Goal: Complete application form: Complete application form

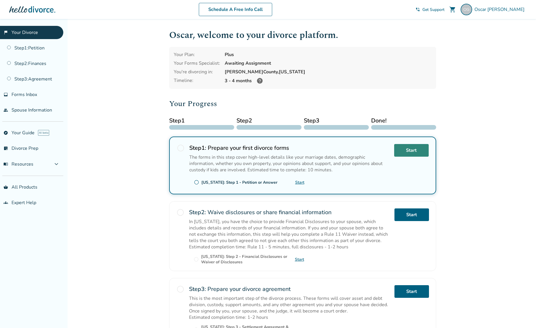
click at [400, 151] on link "Start" at bounding box center [411, 150] width 34 height 13
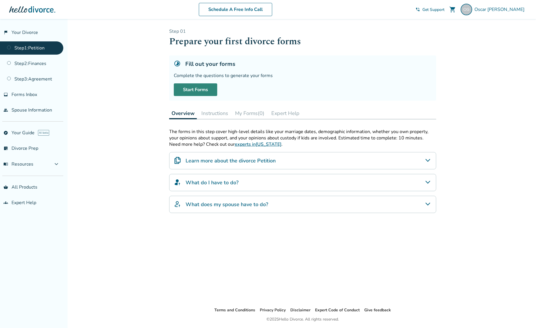
click at [203, 88] on link "Start Forms" at bounding box center [195, 89] width 43 height 13
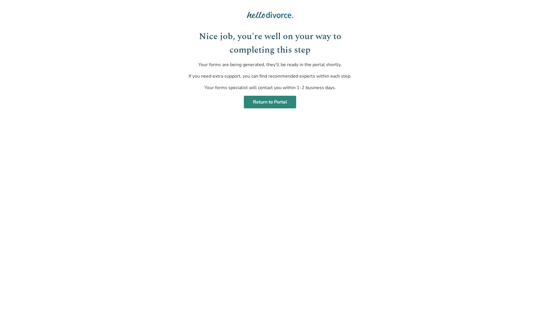
click at [283, 107] on link "Return to Portal" at bounding box center [270, 102] width 52 height 13
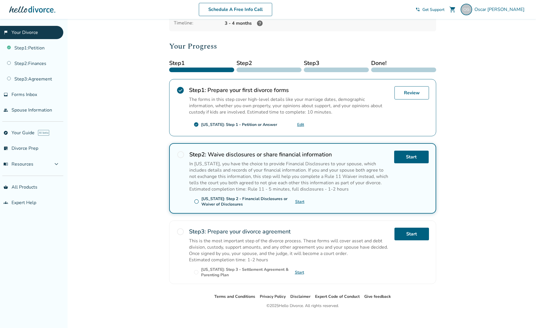
scroll to position [63, 0]
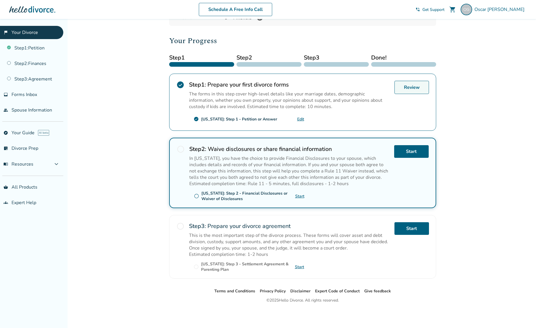
click at [411, 85] on link "Review" at bounding box center [411, 87] width 34 height 13
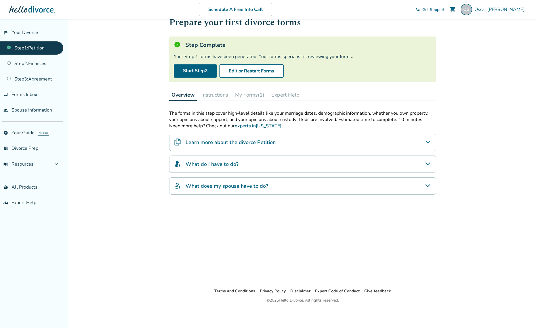
click at [245, 94] on button "My Forms (1)" at bounding box center [250, 94] width 34 height 11
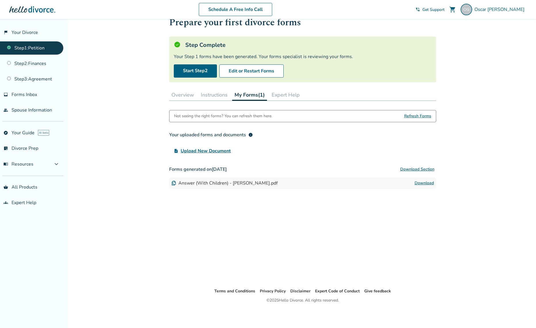
click at [214, 95] on button "Instructions" at bounding box center [213, 94] width 31 height 11
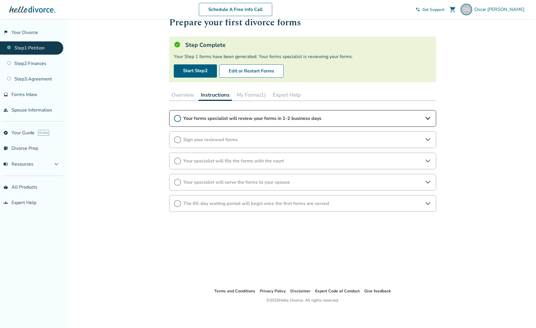
click at [201, 116] on span "Your forms specialist will review your forms in 1-2 business days" at bounding box center [302, 118] width 239 height 6
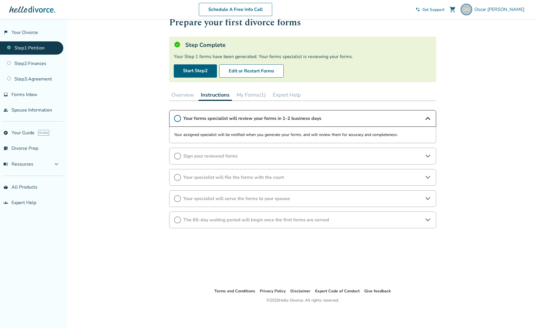
click at [408, 150] on div "Sign your reviewed forms" at bounding box center [302, 156] width 267 height 17
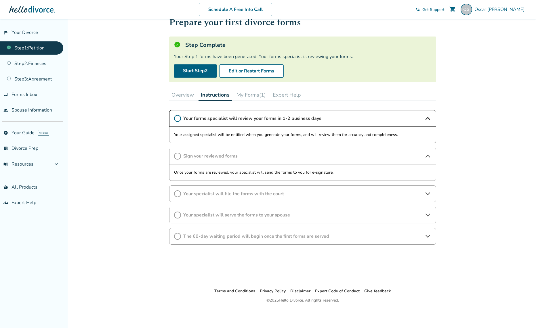
click at [289, 192] on span "Your specialist will file the forms with the court" at bounding box center [302, 194] width 239 height 6
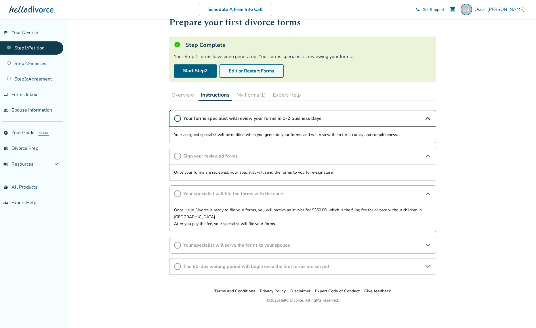
click at [236, 69] on button "Edit or Restart Forms" at bounding box center [251, 70] width 64 height 13
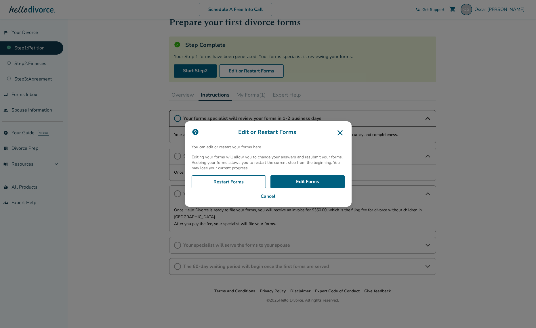
click at [271, 195] on button "Cancel" at bounding box center [267, 196] width 153 height 7
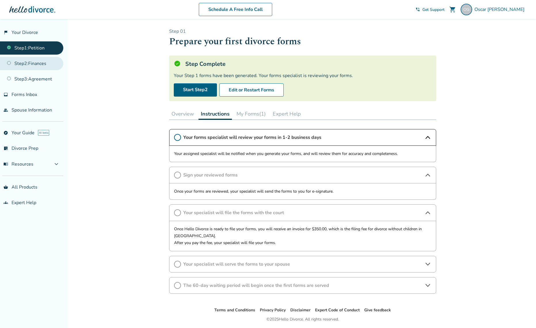
click at [33, 65] on link "Step 2 : Finances" at bounding box center [31, 63] width 63 height 13
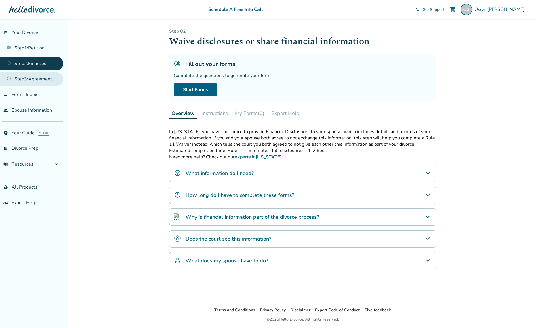
click at [39, 76] on link "Step 3 : Agreement" at bounding box center [31, 78] width 63 height 13
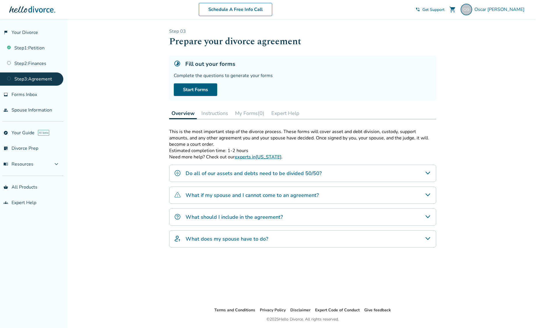
click at [30, 80] on link "Step 3 : Agreement" at bounding box center [31, 78] width 63 height 13
click at [189, 89] on link "Start Forms" at bounding box center [195, 89] width 43 height 13
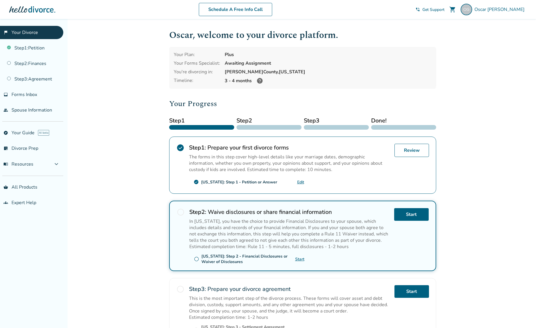
click at [298, 181] on link "Edit" at bounding box center [300, 181] width 7 height 5
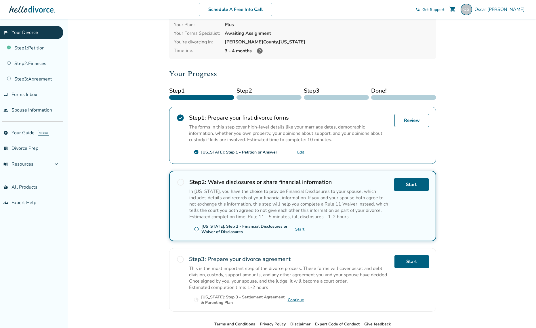
scroll to position [63, 0]
